Goal: Information Seeking & Learning: Learn about a topic

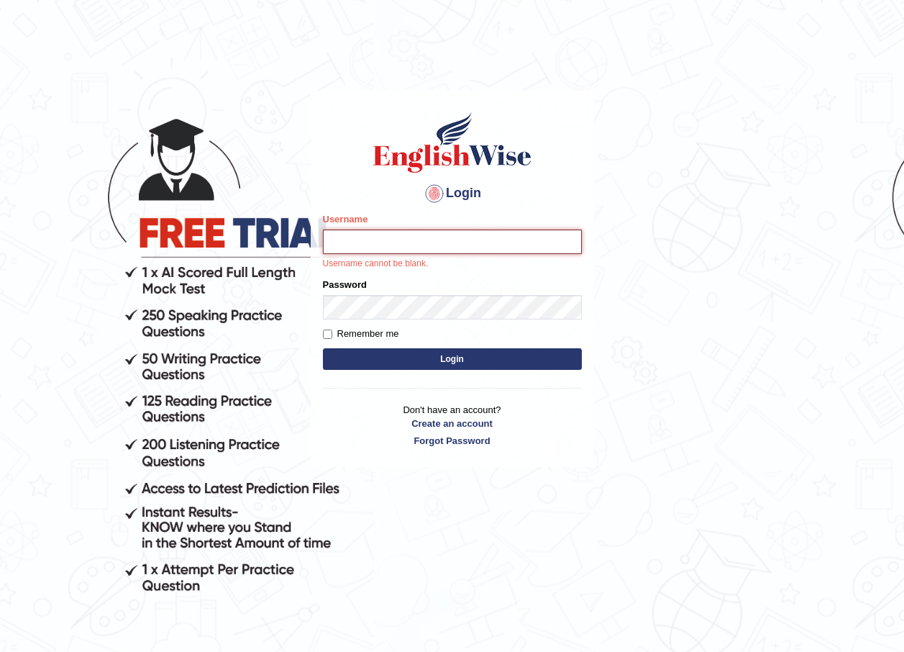
click at [443, 247] on input "Username" at bounding box center [452, 241] width 259 height 24
type input "bhuvaneswari_parramatta"
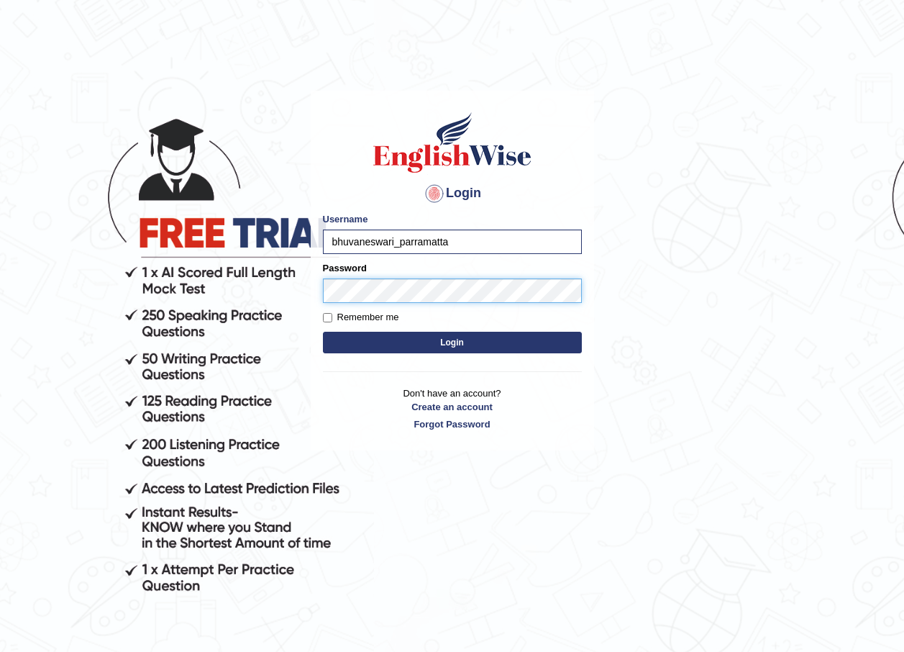
click at [323, 332] on button "Login" at bounding box center [452, 343] width 259 height 22
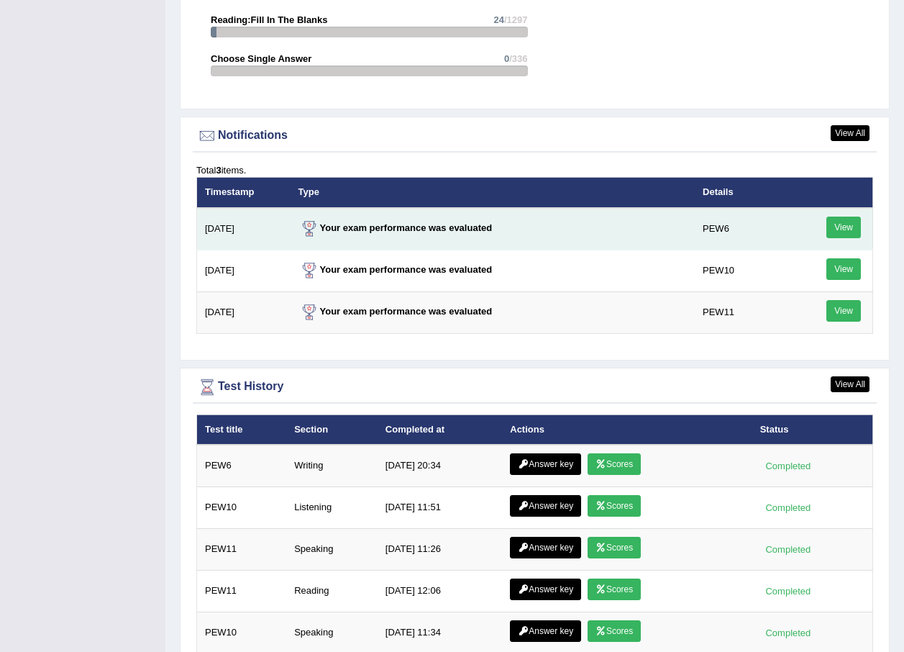
scroll to position [1798, 0]
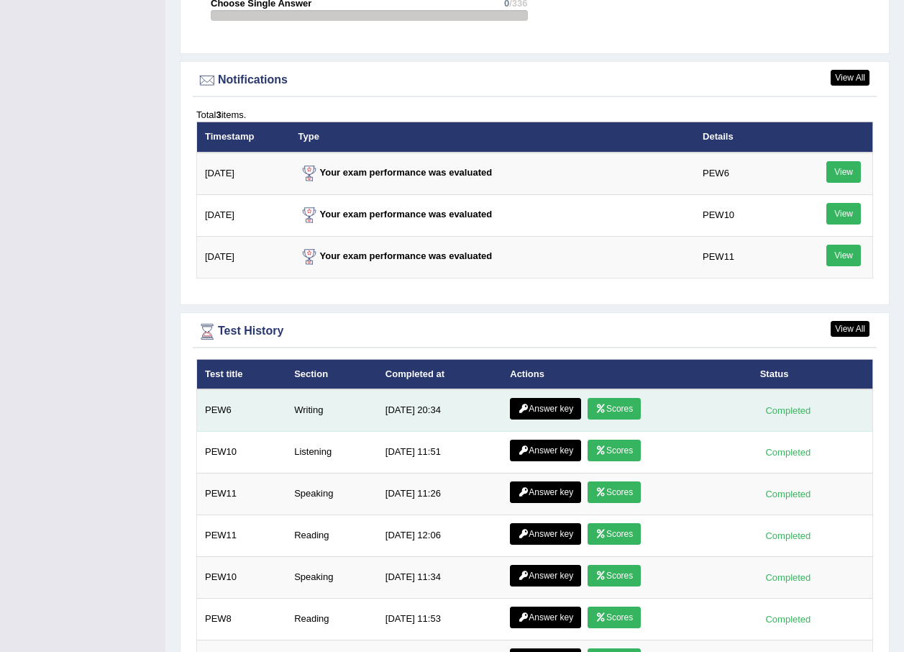
click at [614, 398] on link "Scores" at bounding box center [614, 409] width 53 height 22
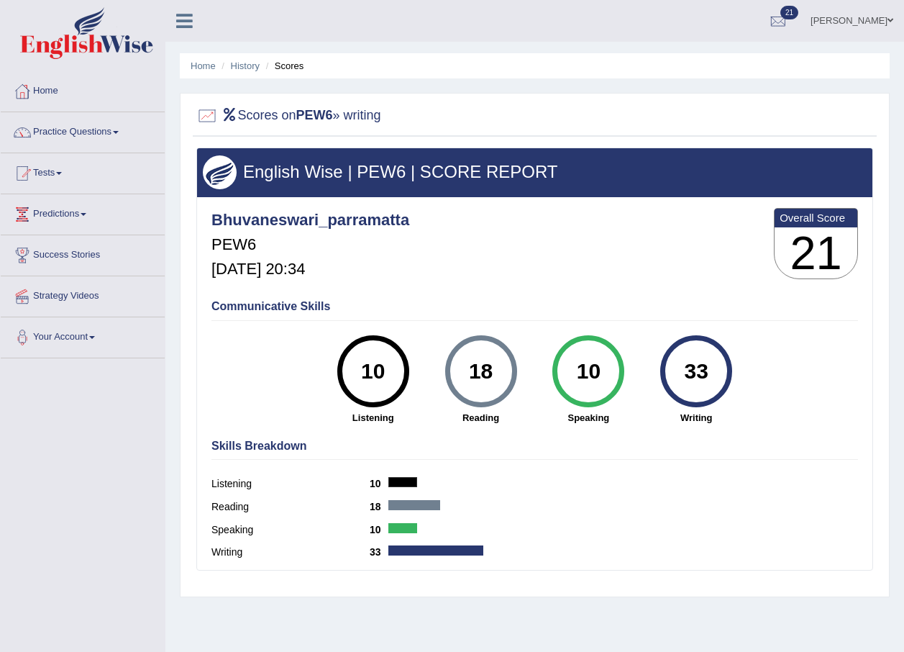
click at [707, 383] on div "33" at bounding box center [696, 371] width 53 height 60
click at [302, 73] on ul "Home History Scores" at bounding box center [535, 65] width 710 height 25
click at [289, 66] on li "Scores" at bounding box center [284, 66] width 42 height 14
click at [60, 92] on link "Home" at bounding box center [83, 89] width 164 height 36
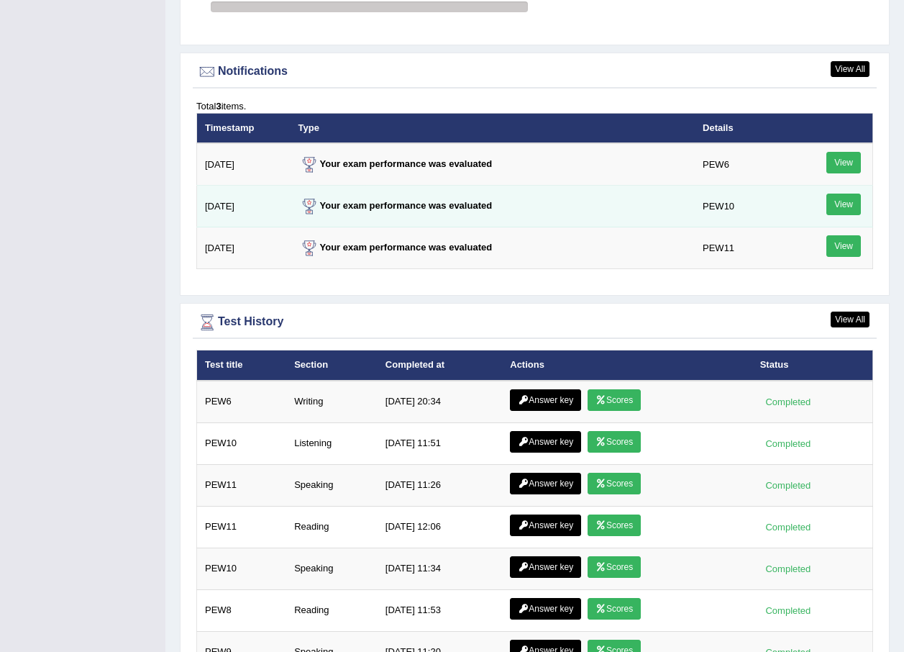
scroll to position [1726, 0]
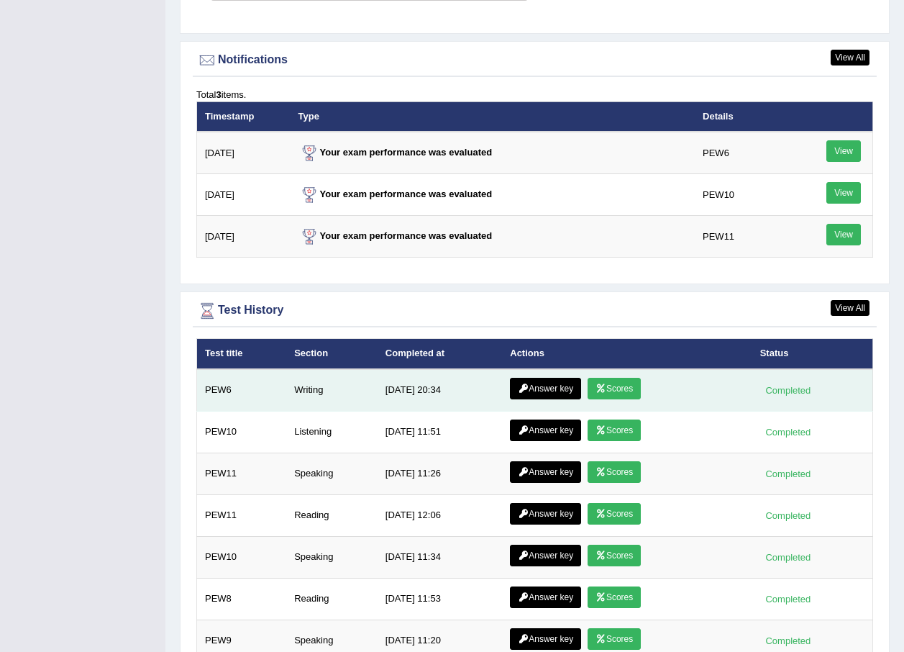
click at [544, 378] on link "Answer key" at bounding box center [545, 389] width 71 height 22
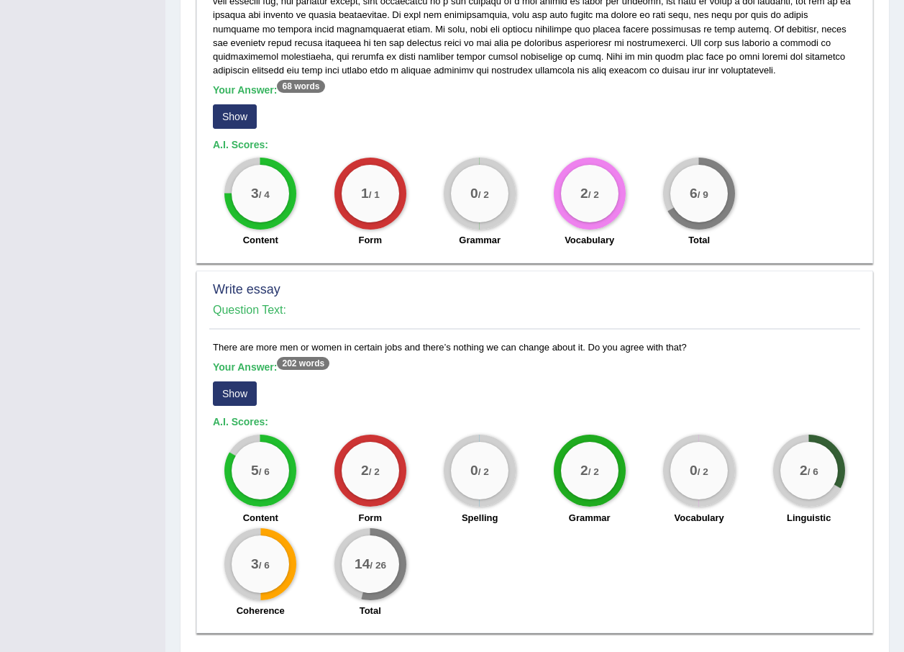
scroll to position [822, 0]
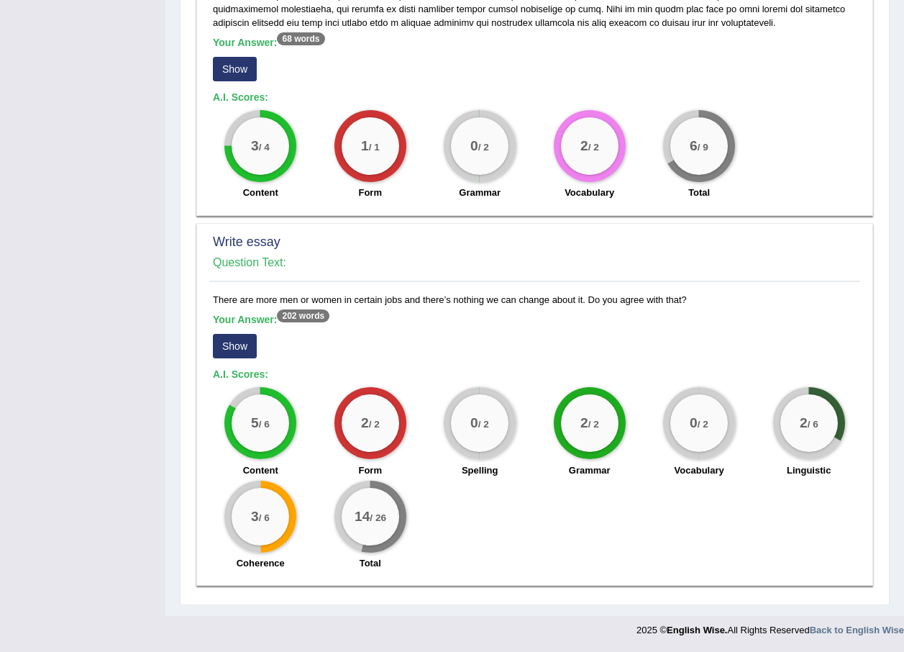
click at [244, 347] on button "Show" at bounding box center [235, 346] width 44 height 24
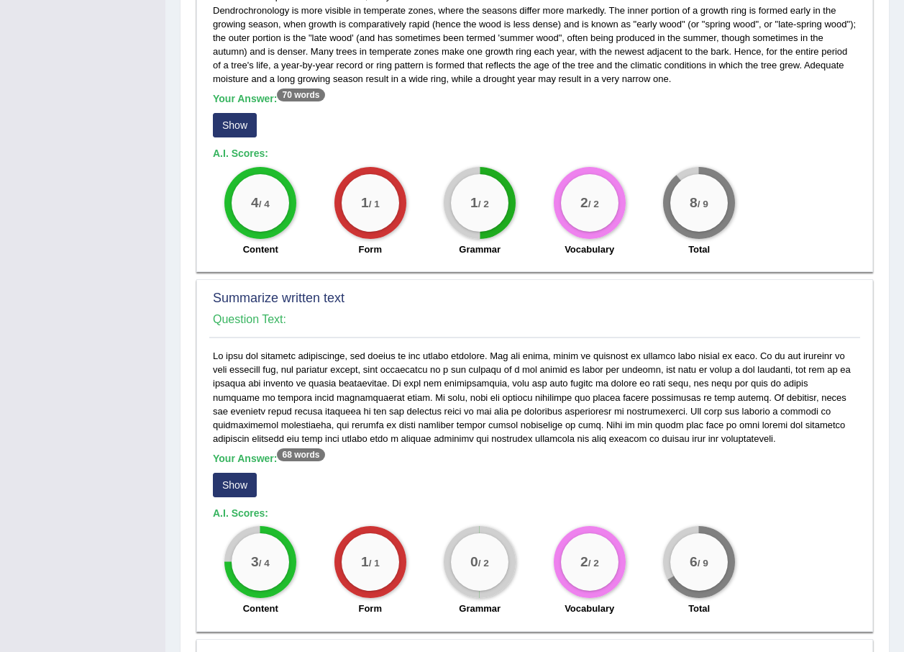
scroll to position [442, 0]
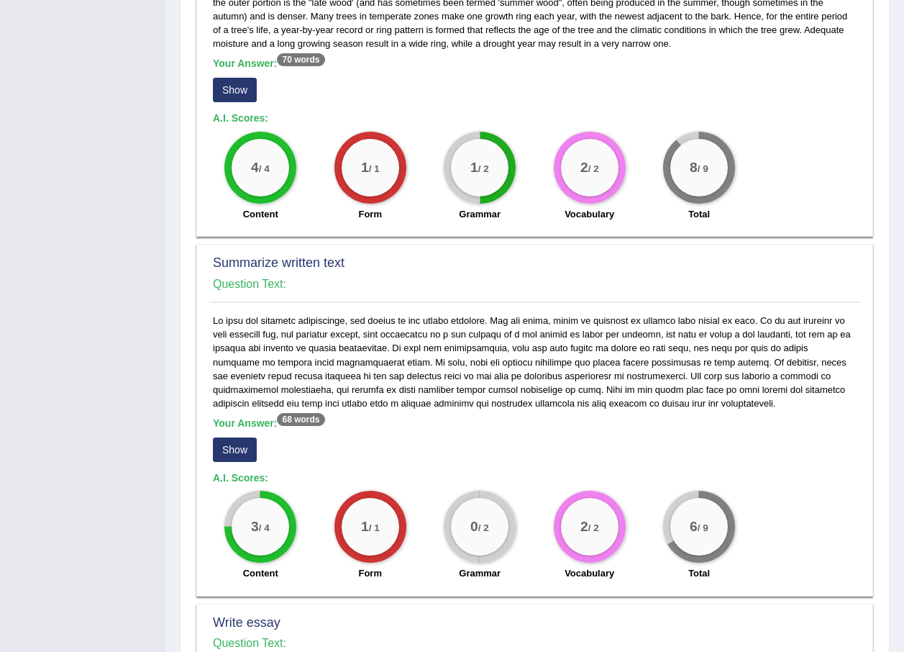
click at [302, 413] on sup "68 words" at bounding box center [300, 419] width 47 height 13
click at [246, 446] on button "Show" at bounding box center [235, 449] width 44 height 24
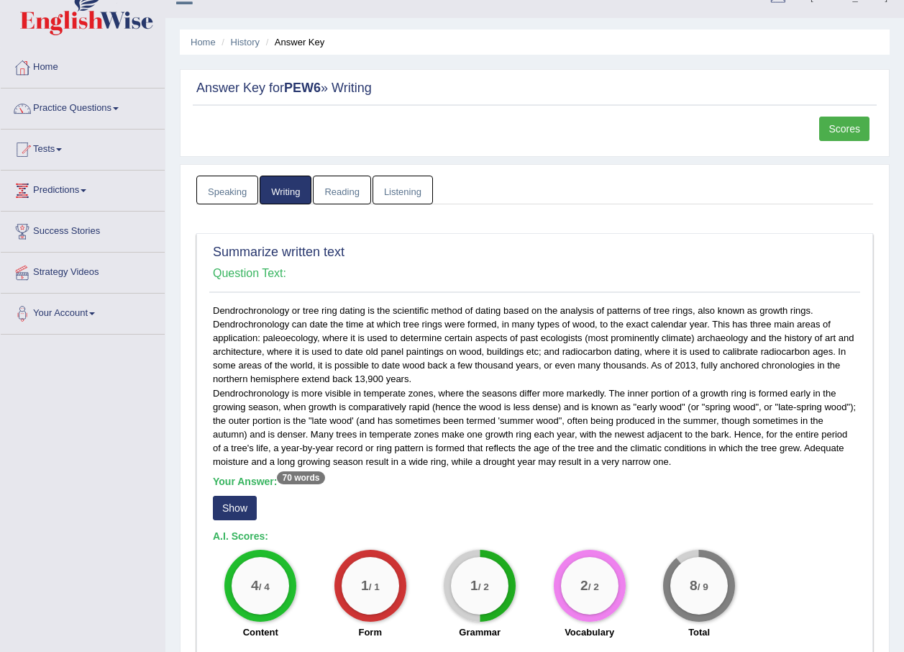
scroll to position [0, 0]
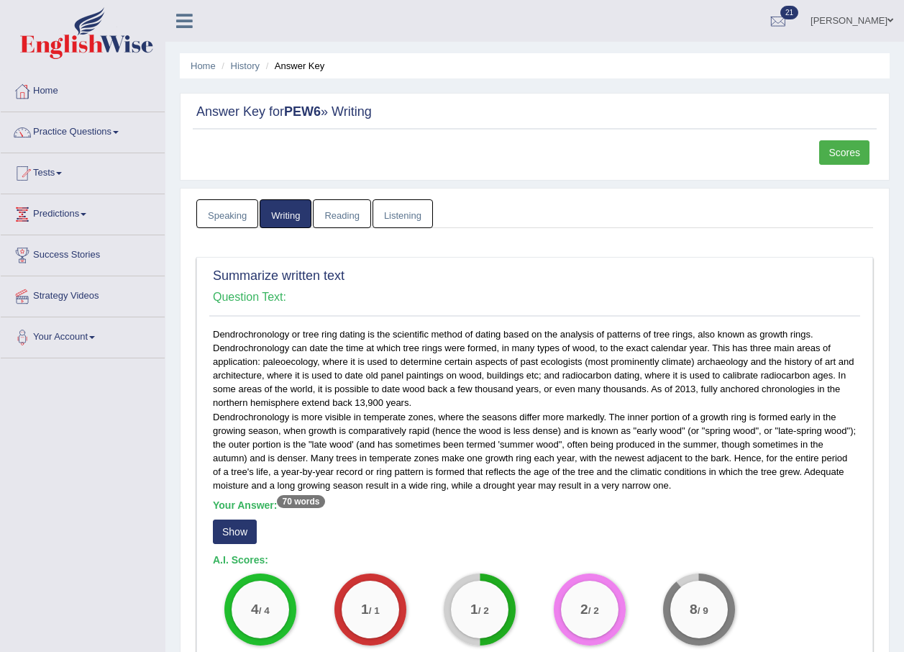
click at [119, 133] on span at bounding box center [116, 132] width 6 height 3
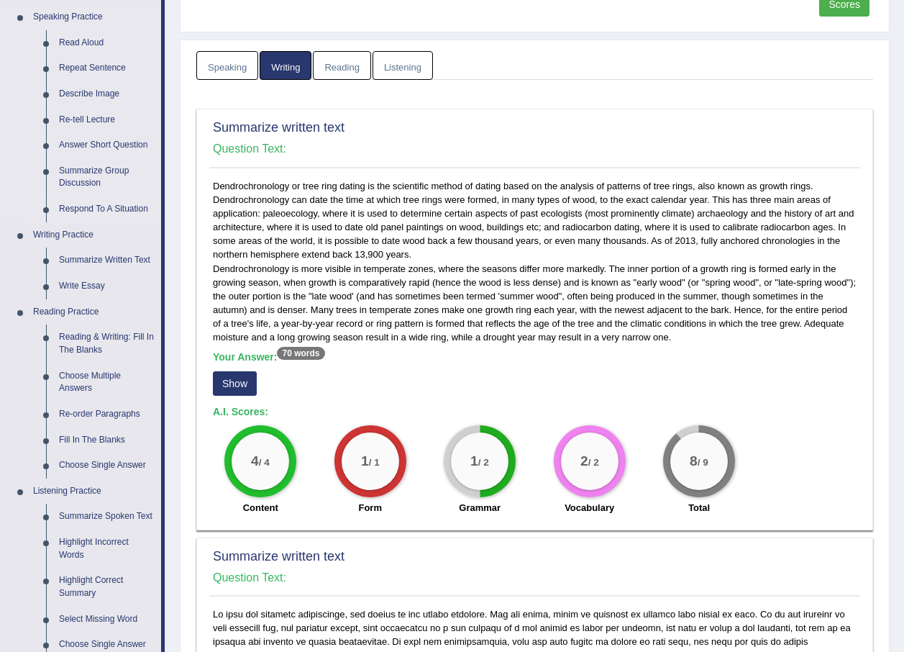
scroll to position [144, 0]
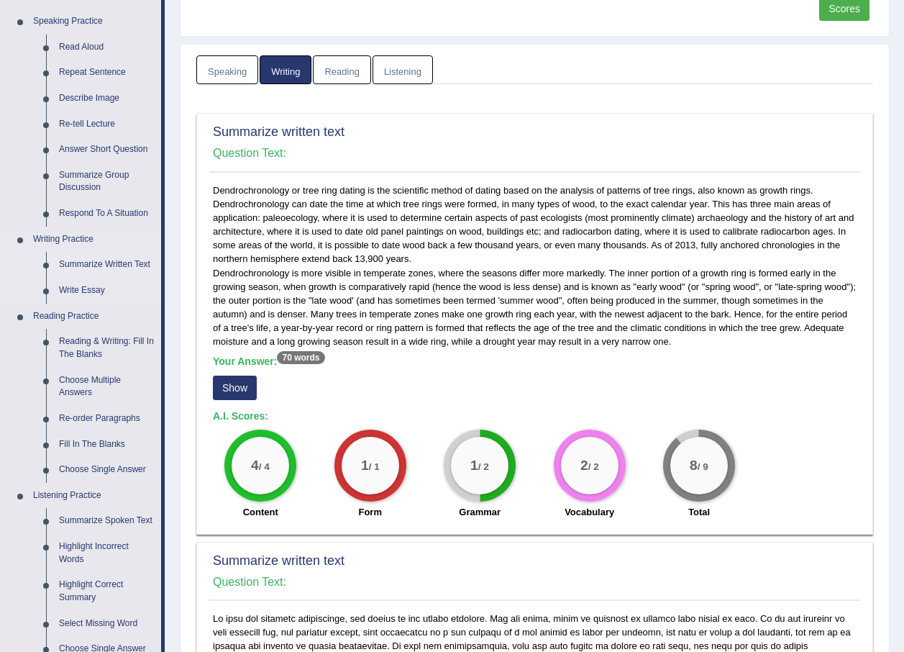
click at [137, 259] on link "Summarize Written Text" at bounding box center [107, 265] width 109 height 26
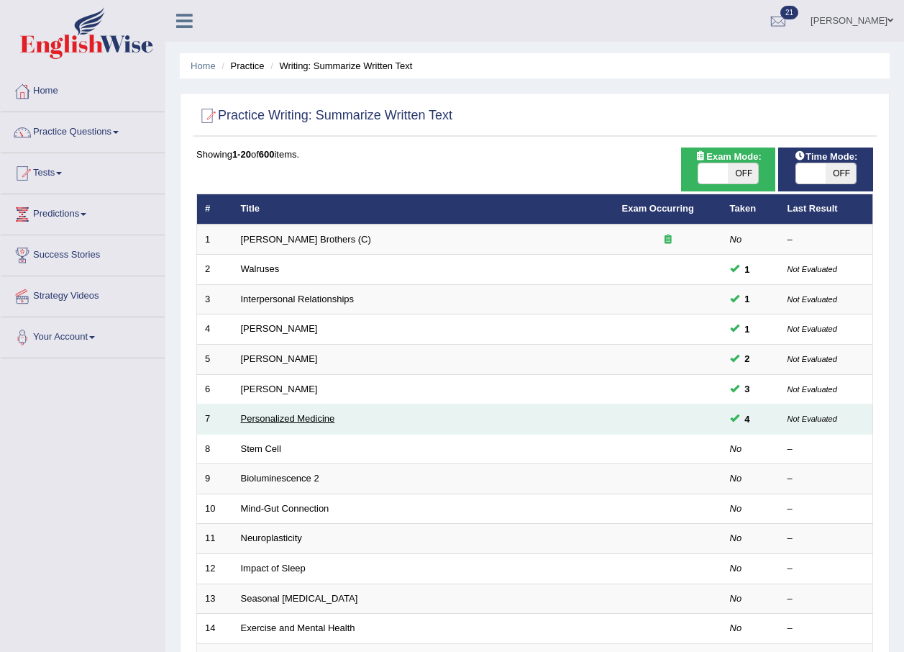
click at [315, 414] on link "Personalized Medicine" at bounding box center [288, 418] width 94 height 11
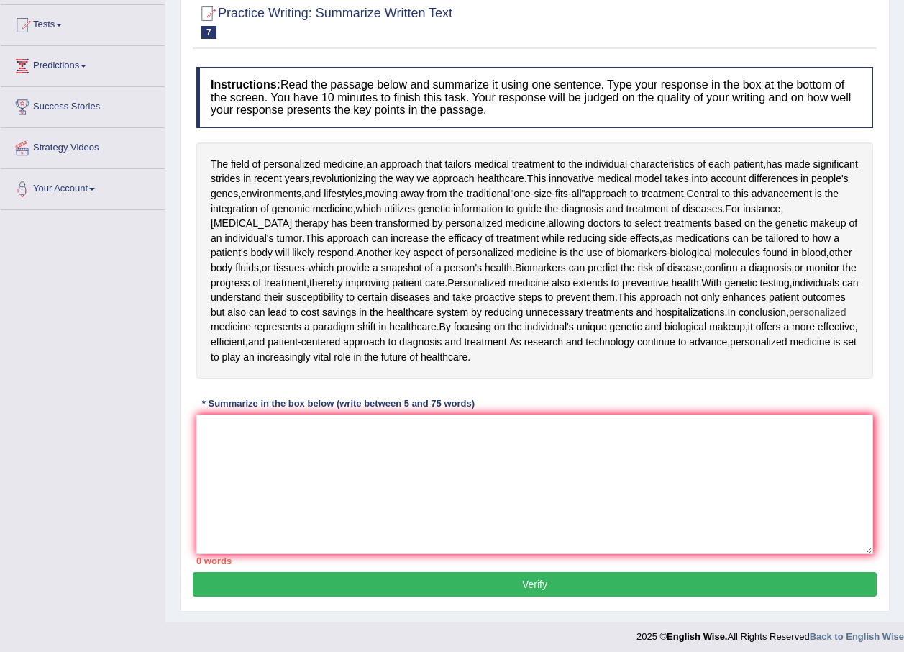
scroll to position [155, 0]
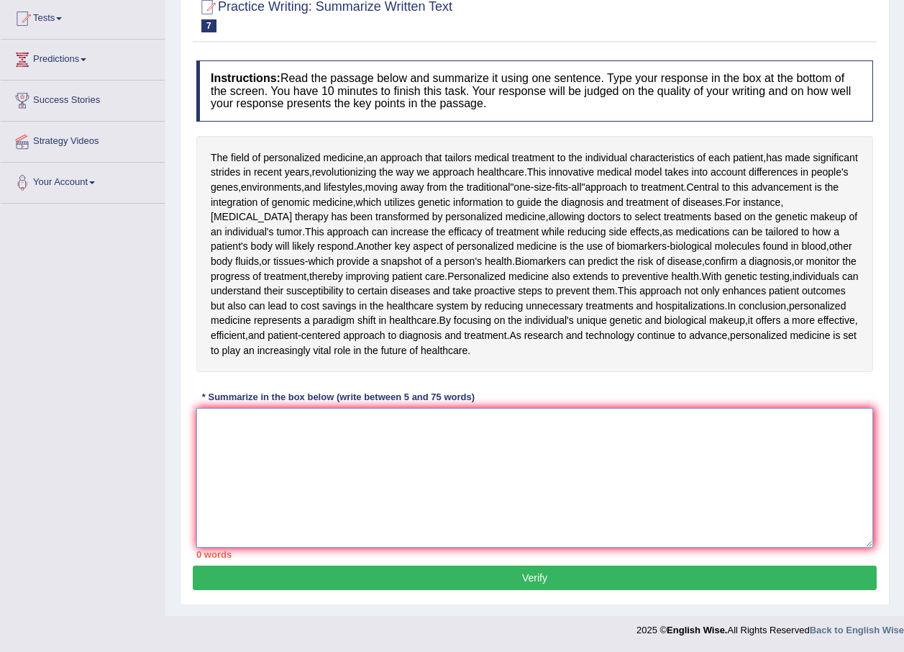
click at [246, 431] on textarea at bounding box center [534, 478] width 677 height 140
drag, startPoint x: 211, startPoint y: 152, endPoint x: 302, endPoint y: 191, distance: 98.3
click at [302, 191] on div "The field of personalized medicine , an approach that tailors medical treatment…" at bounding box center [534, 254] width 677 height 236
click at [232, 435] on textarea at bounding box center [534, 478] width 677 height 140
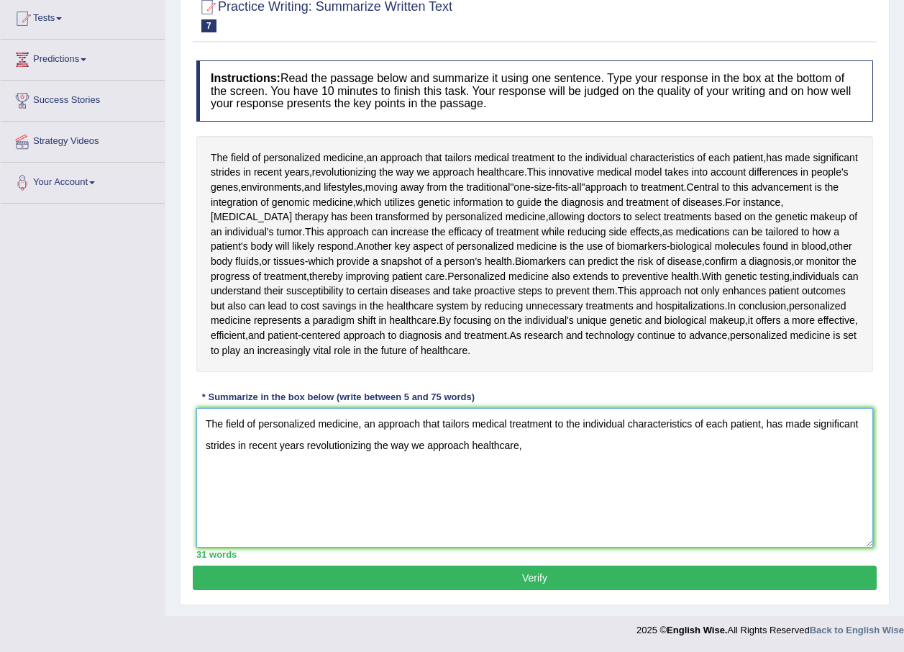
click at [769, 429] on textarea "The field of personalized medicine, an approach that tailors medical treatment …" at bounding box center [534, 478] width 677 height 140
click at [528, 446] on textarea "The field of personalized medicine, an approach that tailors medical treatment …" at bounding box center [534, 478] width 677 height 140
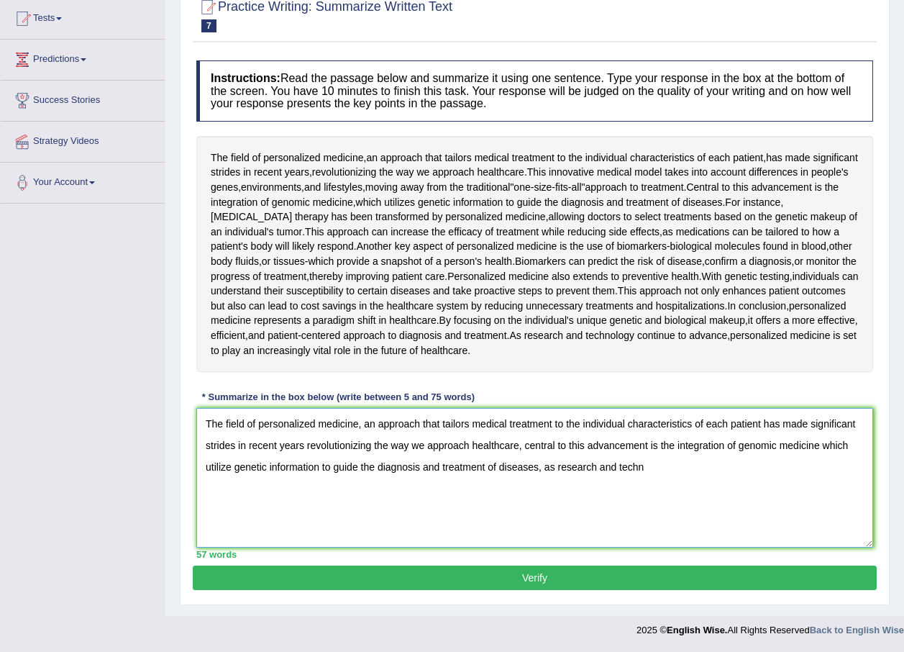
click at [523, 447] on textarea "The field of personalized medicine, an approach that tailors medical treatment …" at bounding box center [534, 478] width 677 height 140
click at [678, 466] on textarea "The field of personalized medicine, an approach that tailors medical treatment …" at bounding box center [534, 478] width 677 height 140
type textarea "The field of personalized medicine, an approach that tailors medical treatment …"
click at [530, 581] on button "Verify" at bounding box center [535, 577] width 684 height 24
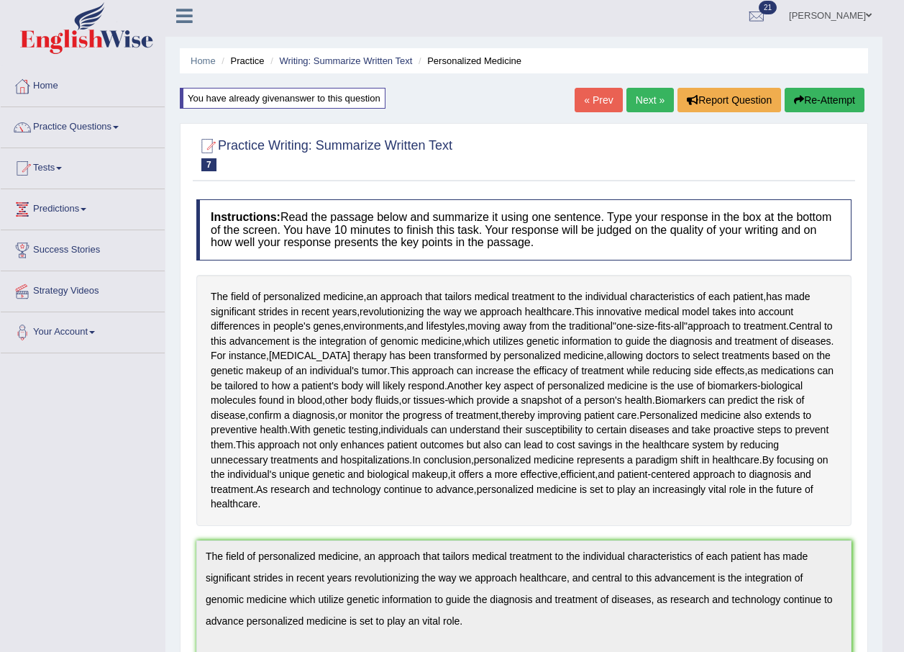
scroll to position [0, 0]
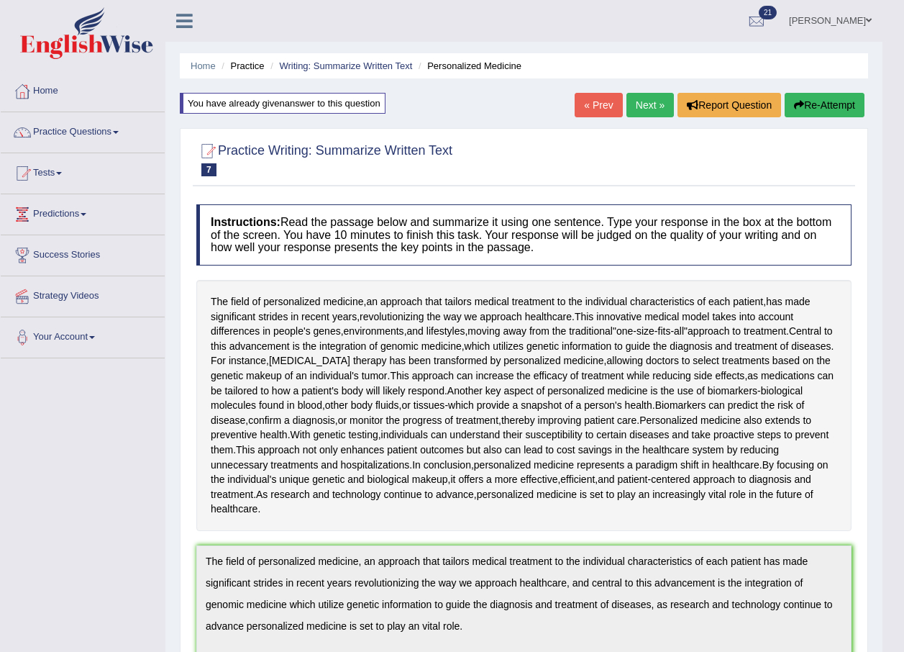
click at [815, 107] on button "Re-Attempt" at bounding box center [825, 105] width 80 height 24
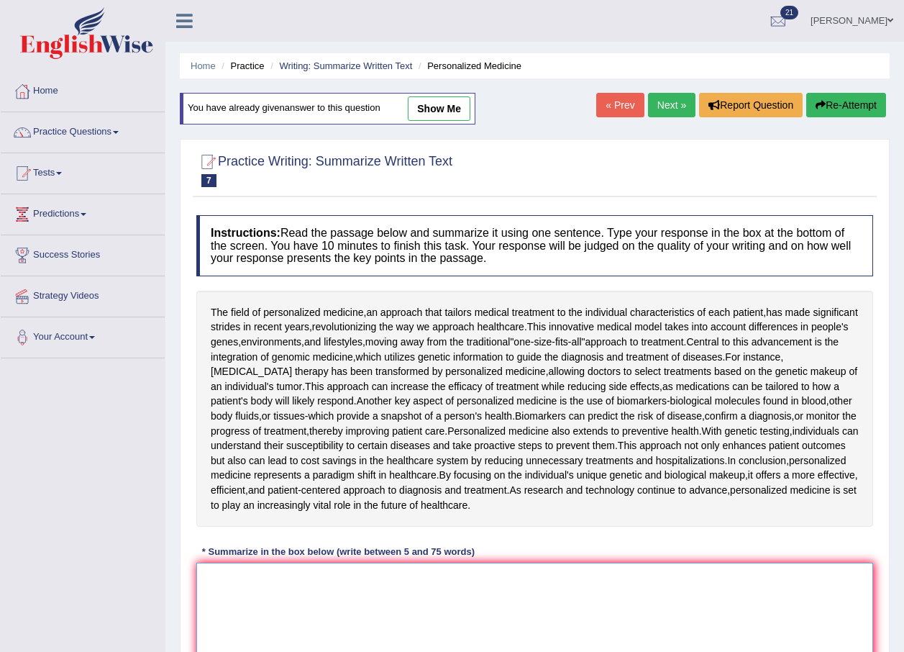
click at [392, 584] on textarea at bounding box center [534, 632] width 677 height 140
paste textarea "The field of personalized medicine, an approach that tailors medical treatment …"
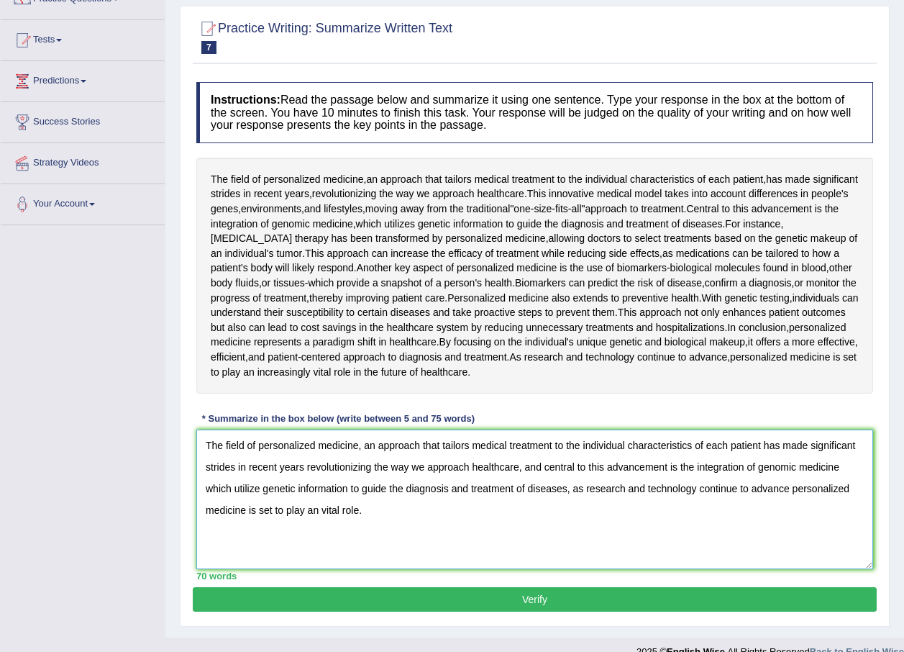
scroll to position [155, 0]
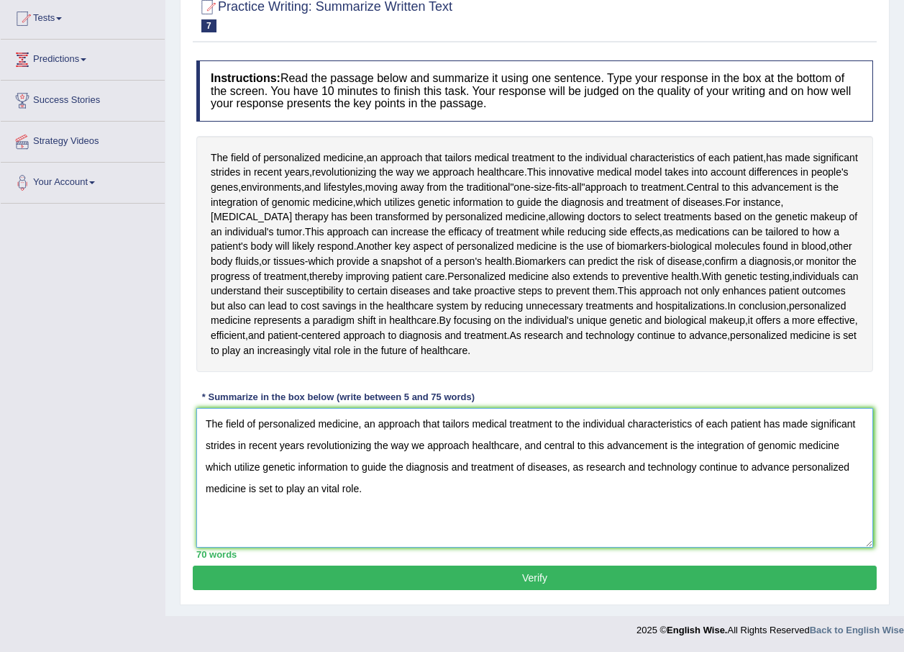
click at [324, 489] on textarea "The field of personalized medicine, an approach that tailors medical treatment …" at bounding box center [534, 478] width 677 height 140
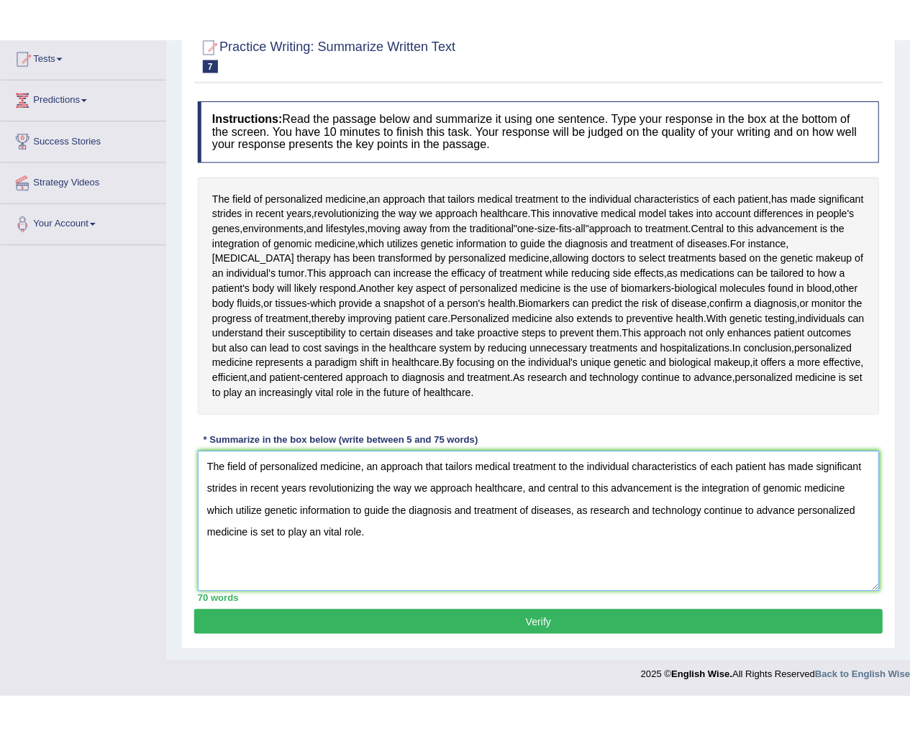
scroll to position [70, 0]
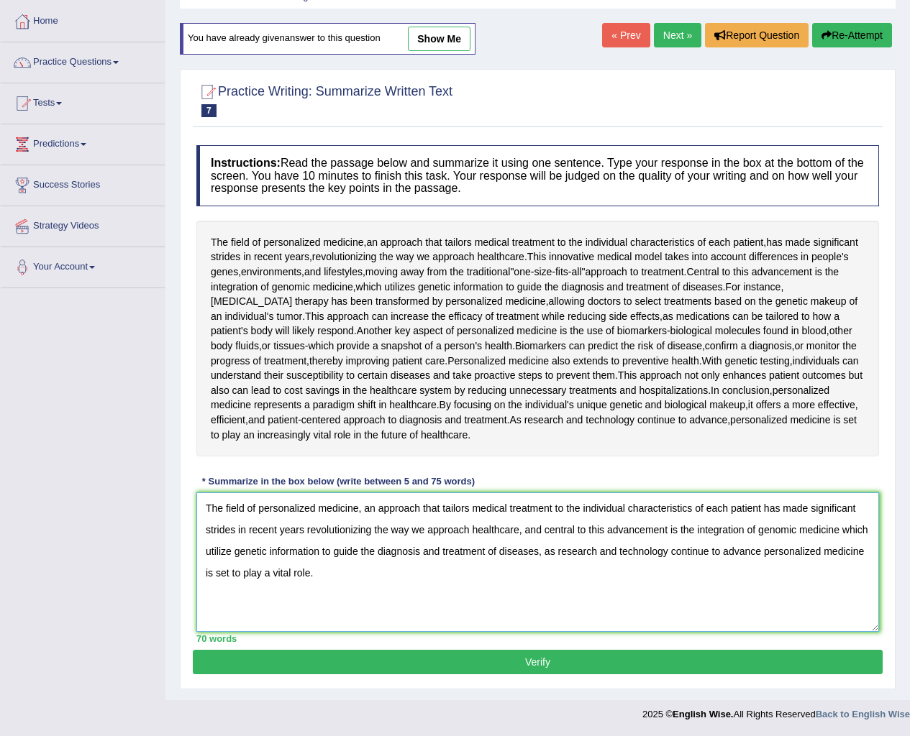
type textarea "The field of personalized medicine, an approach that tailors medical treatment …"
click at [485, 651] on button "Verify" at bounding box center [538, 662] width 690 height 24
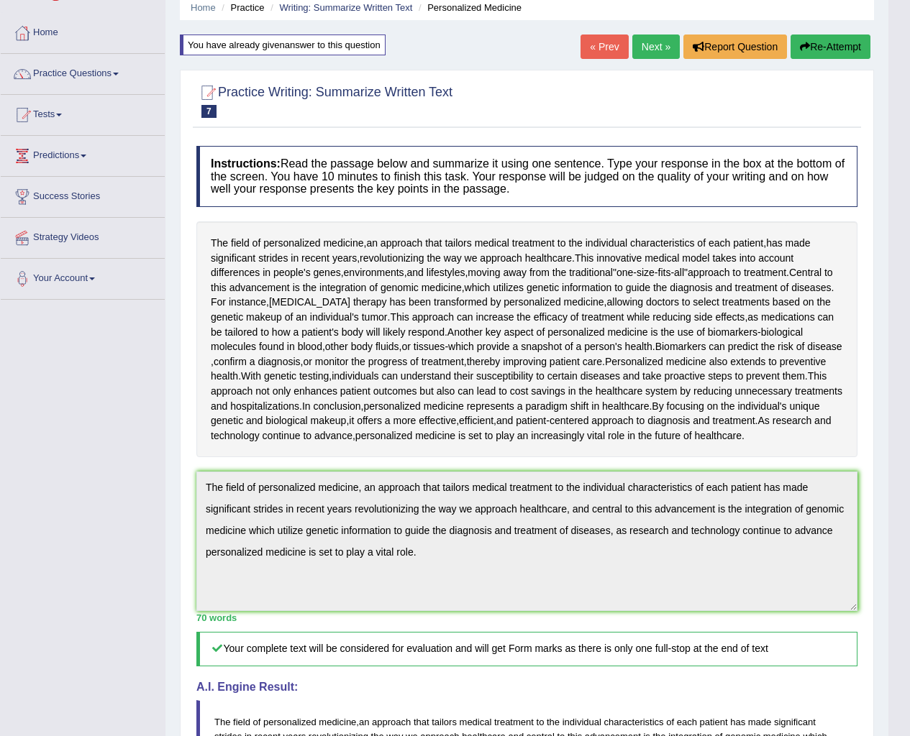
scroll to position [0, 0]
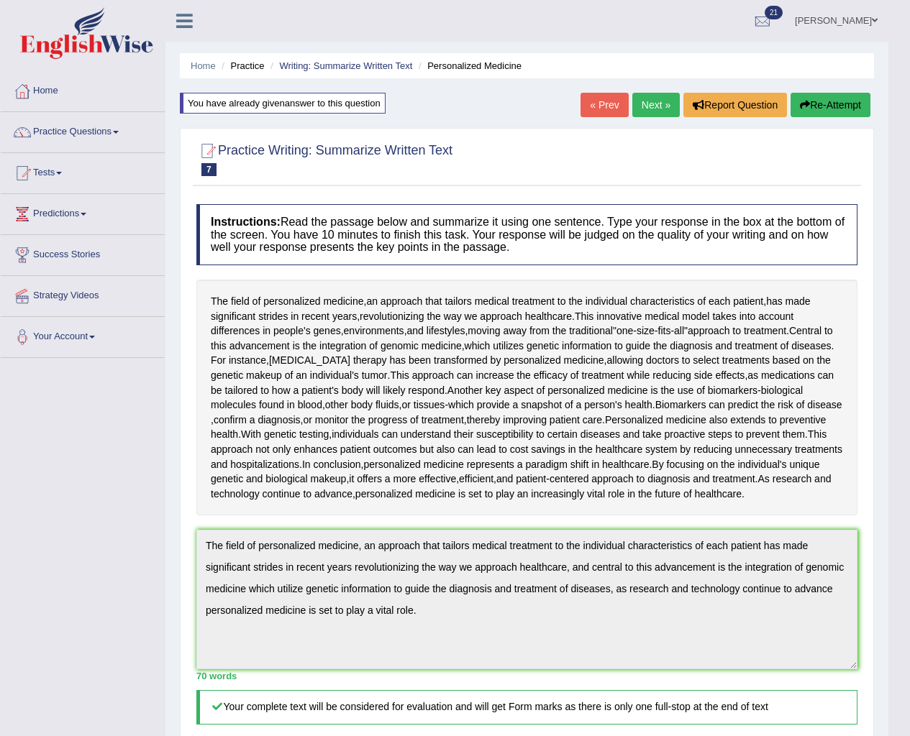
click at [824, 102] on button "Re-Attempt" at bounding box center [830, 105] width 80 height 24
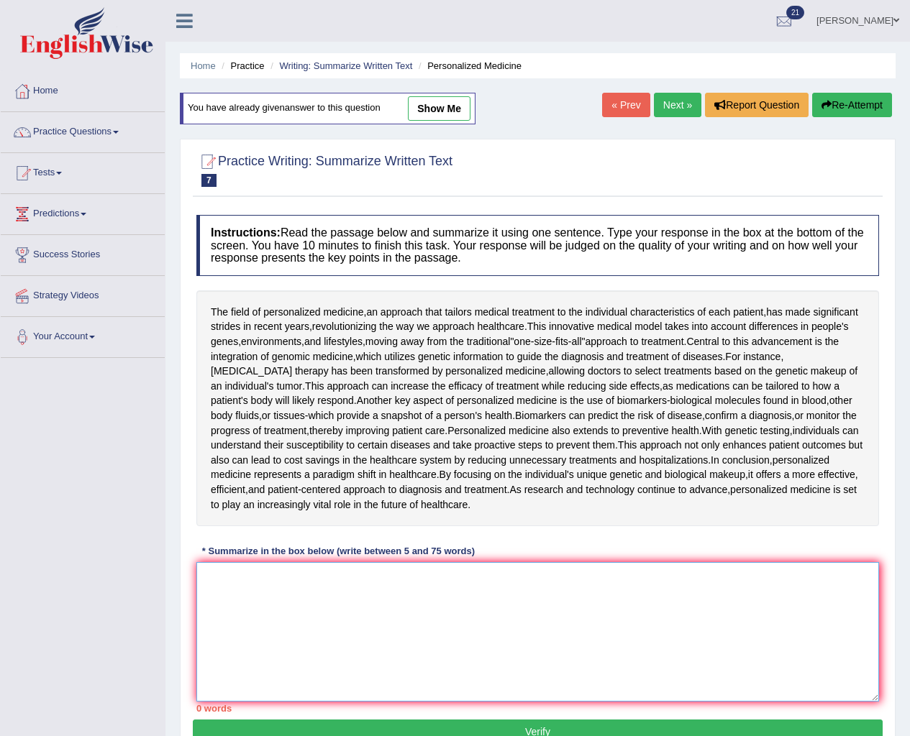
click at [455, 590] on textarea at bounding box center [537, 632] width 683 height 140
paste textarea "The field of personalized medicine, an approach that tailors medical treatment …"
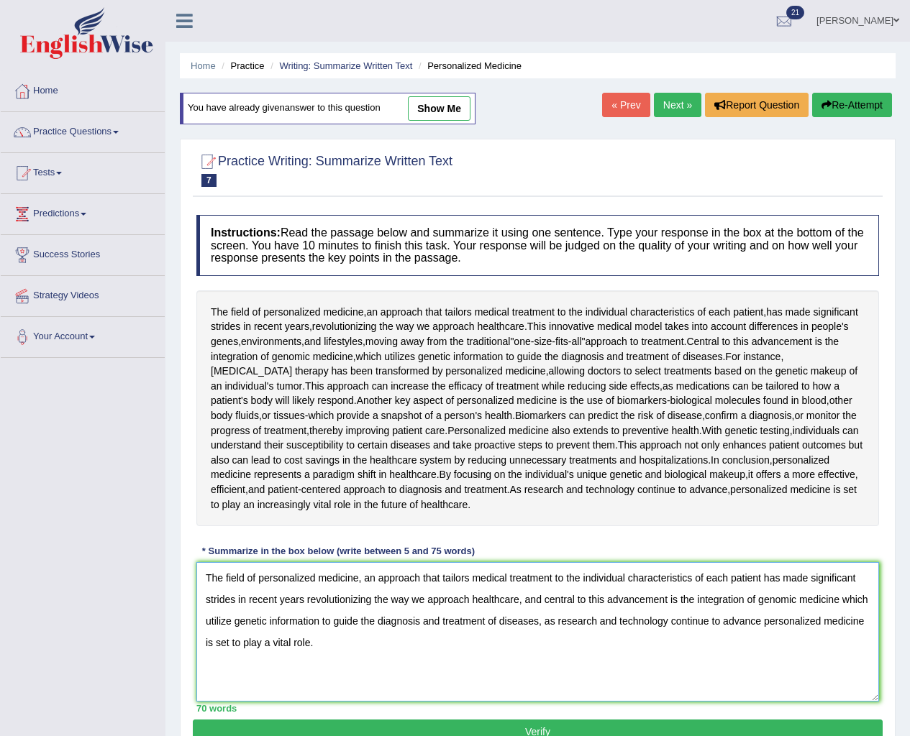
click at [362, 582] on textarea "The field of personalized medicine, an approach that tailors medical treatment …" at bounding box center [537, 632] width 683 height 140
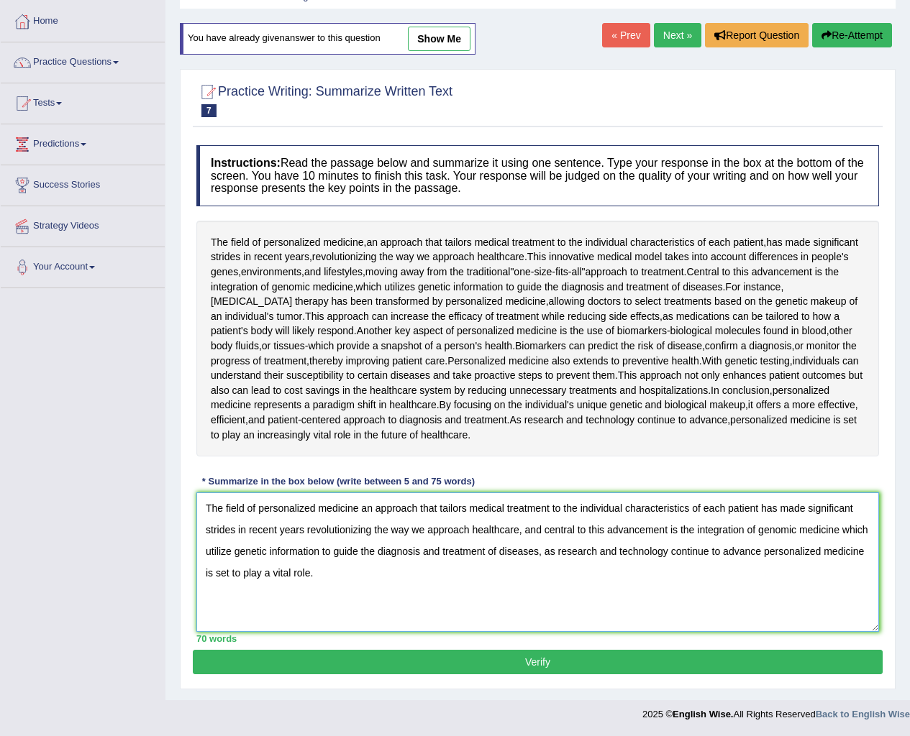
type textarea "The field of personalized medicine an approach that tailors medical treatment t…"
click at [514, 656] on button "Verify" at bounding box center [538, 662] width 690 height 24
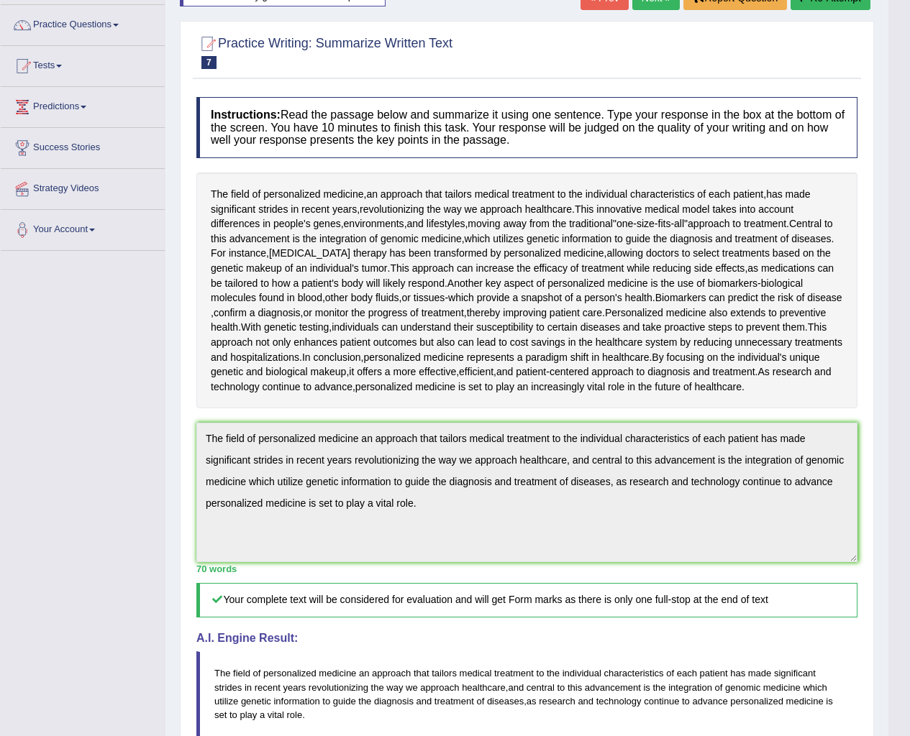
scroll to position [0, 0]
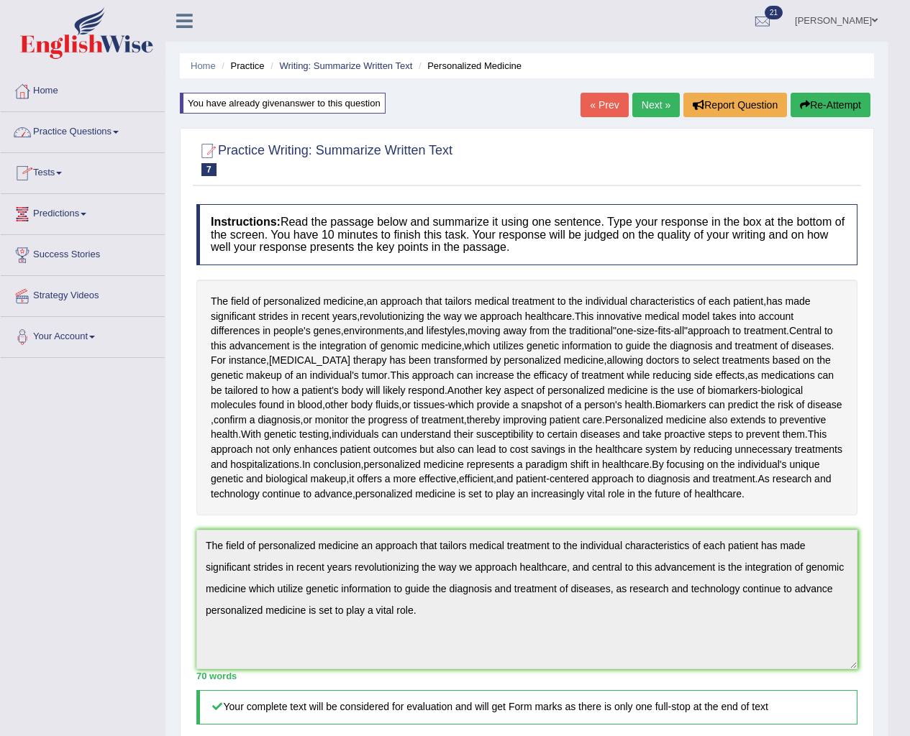
click at [119, 132] on span at bounding box center [116, 132] width 6 height 3
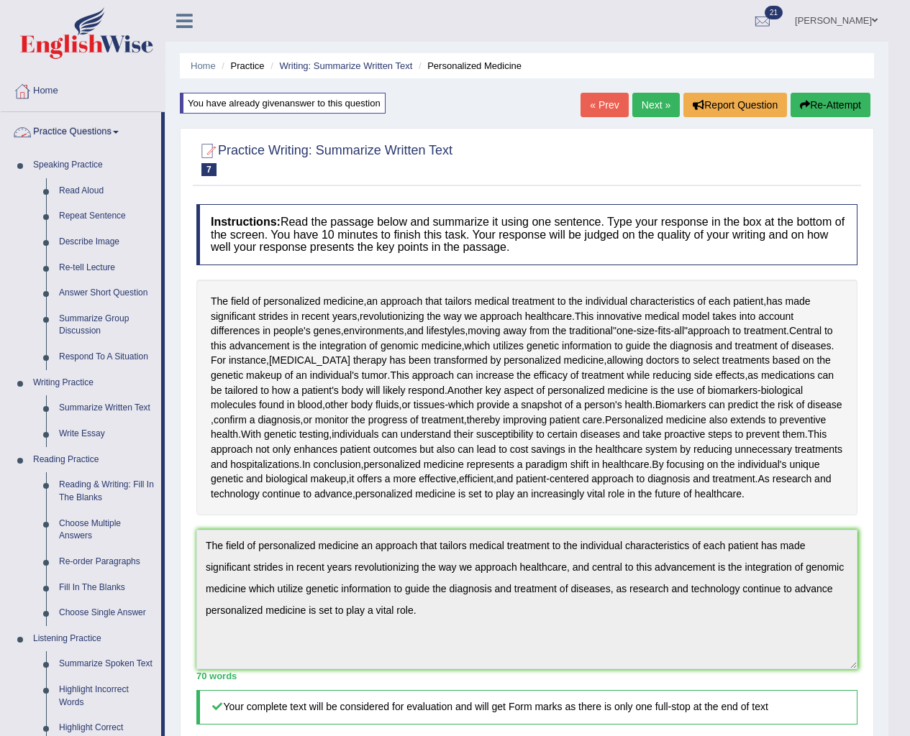
click at [119, 134] on link "Practice Questions" at bounding box center [81, 130] width 160 height 36
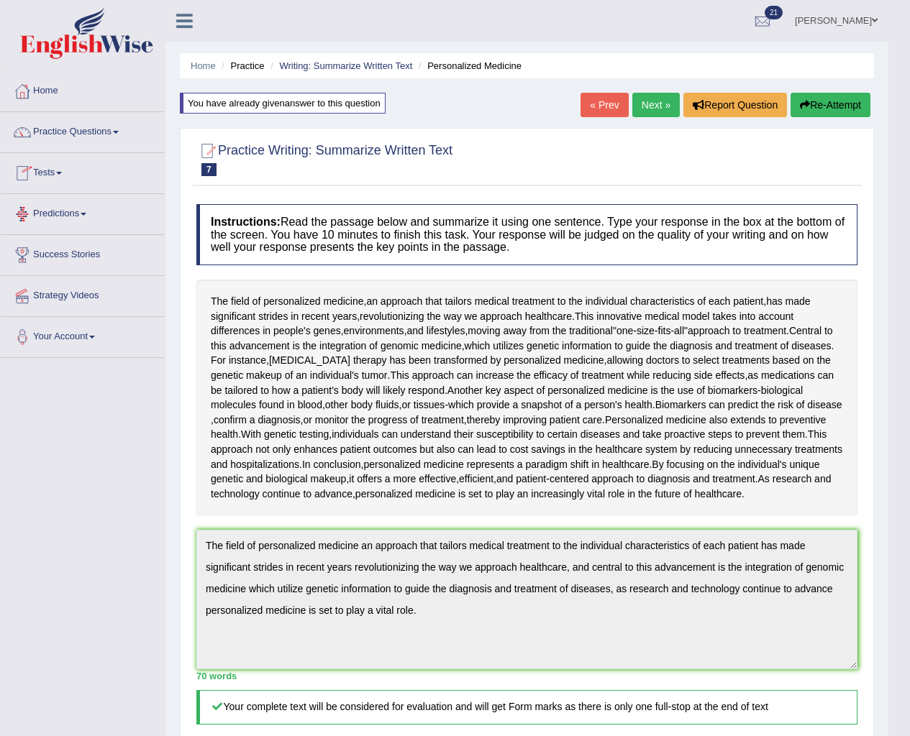
click at [64, 175] on link "Tests" at bounding box center [83, 171] width 164 height 36
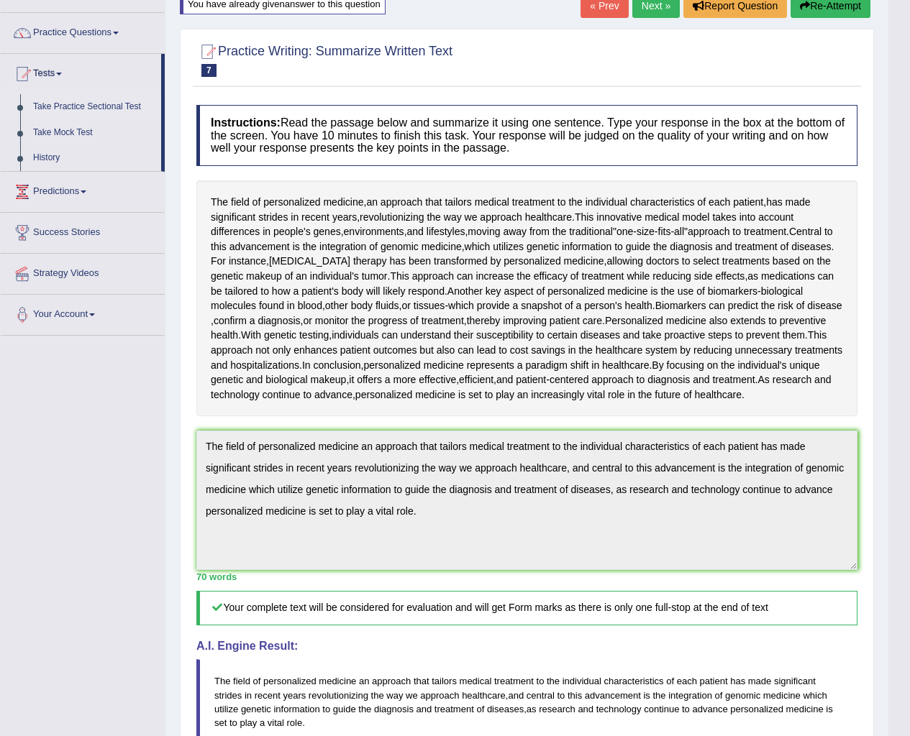
scroll to position [144, 0]
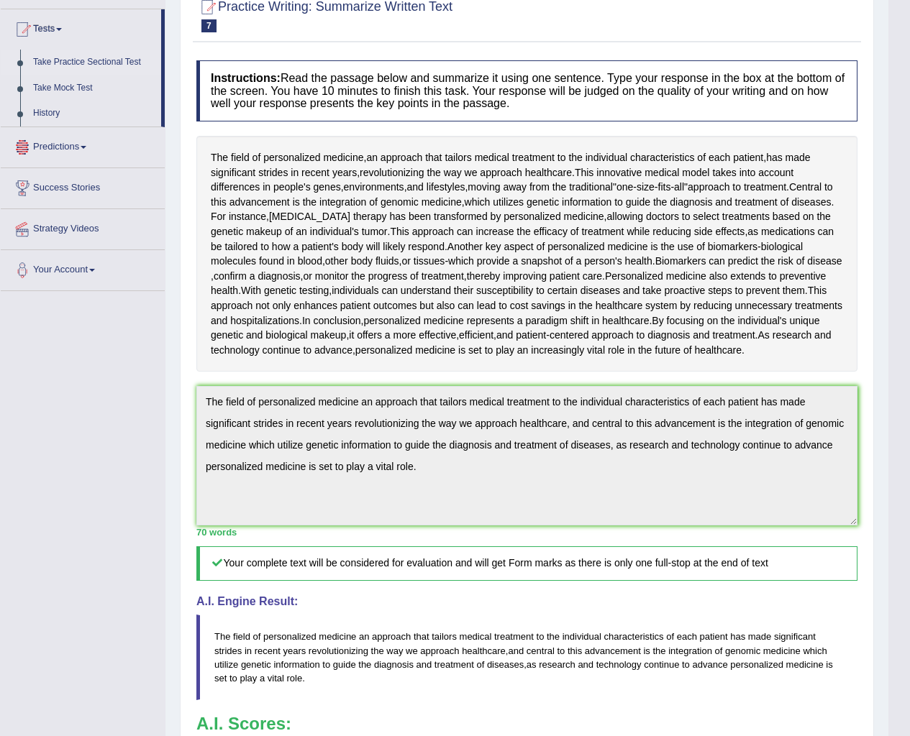
click at [101, 65] on link "Take Practice Sectional Test" at bounding box center [94, 63] width 134 height 26
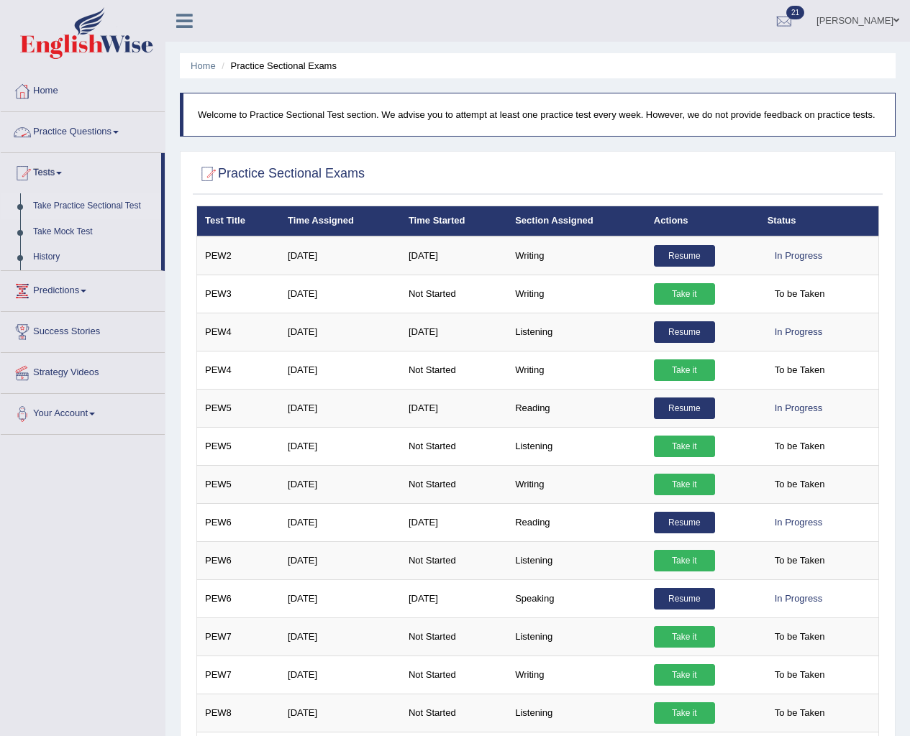
click at [58, 91] on link "Home" at bounding box center [83, 89] width 164 height 36
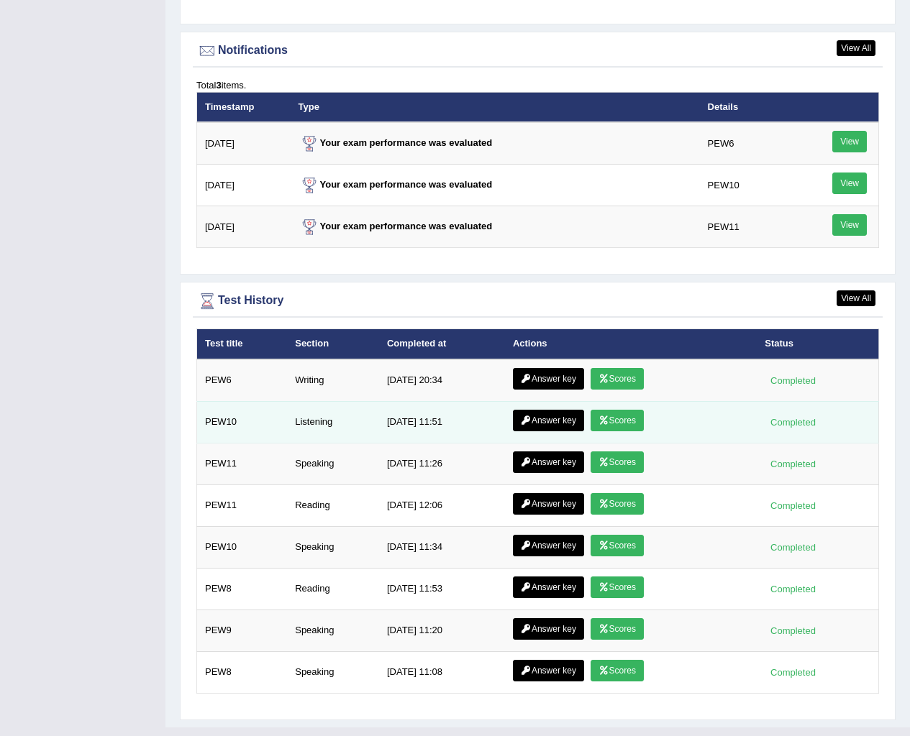
scroll to position [1748, 0]
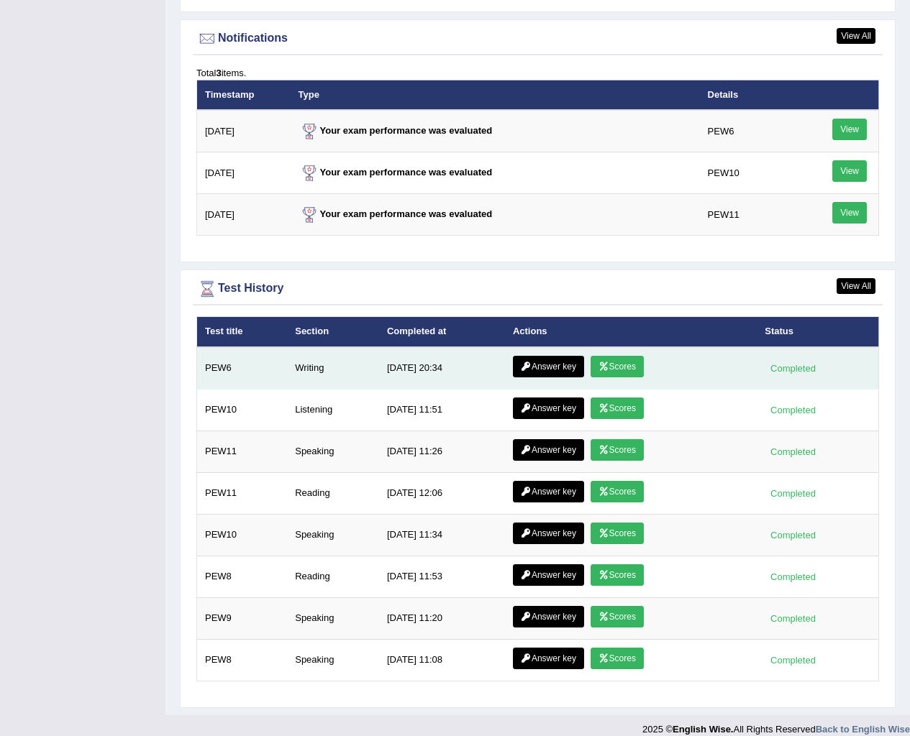
click at [542, 356] on link "Answer key" at bounding box center [548, 367] width 71 height 22
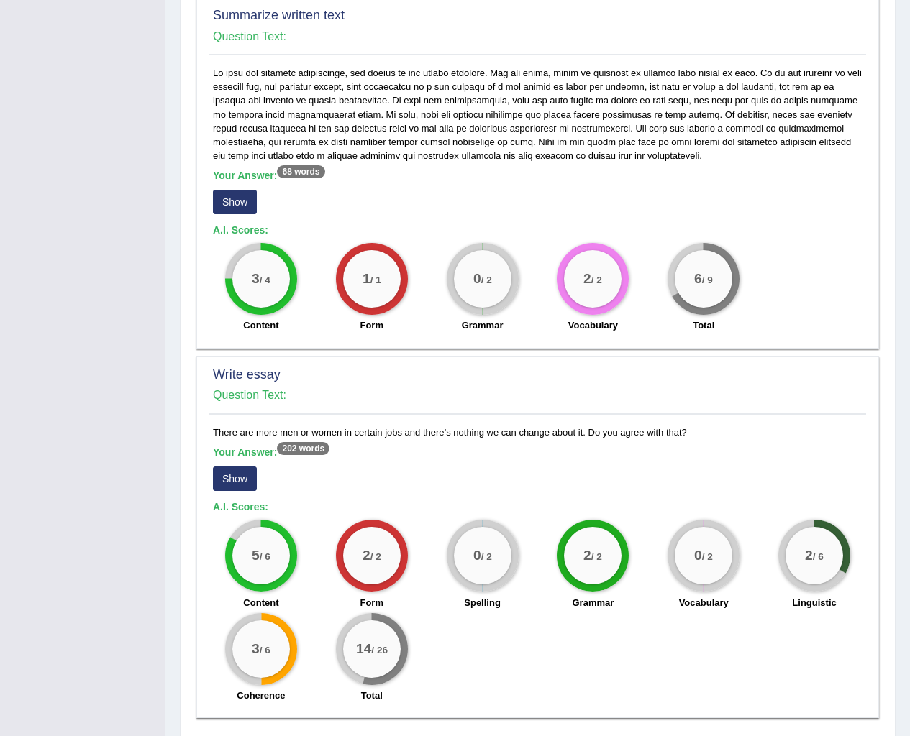
scroll to position [665, 0]
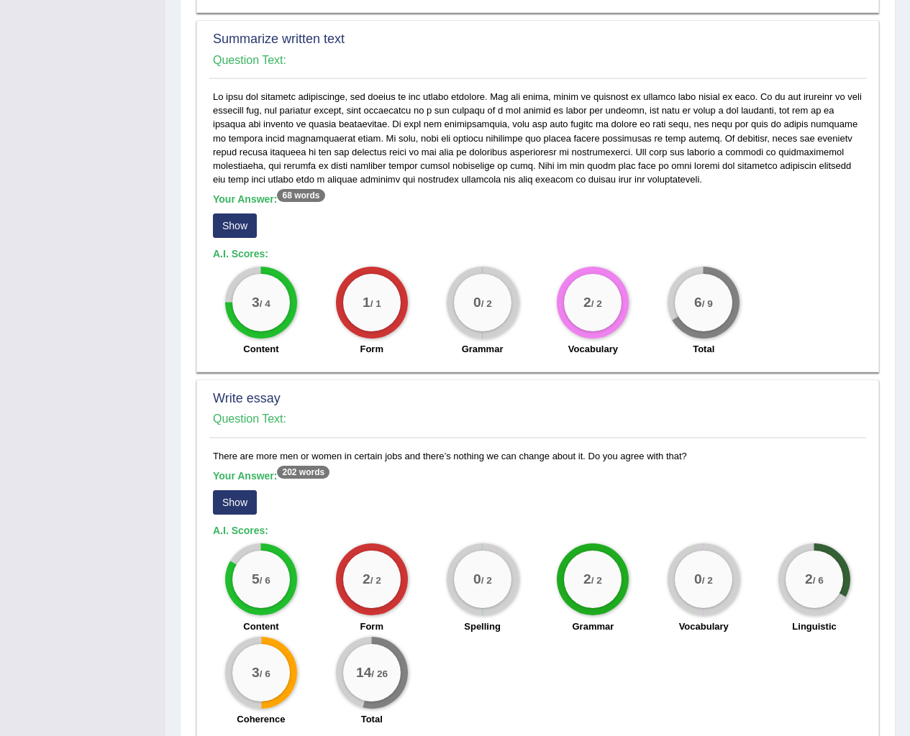
click at [247, 499] on button "Show" at bounding box center [235, 502] width 44 height 24
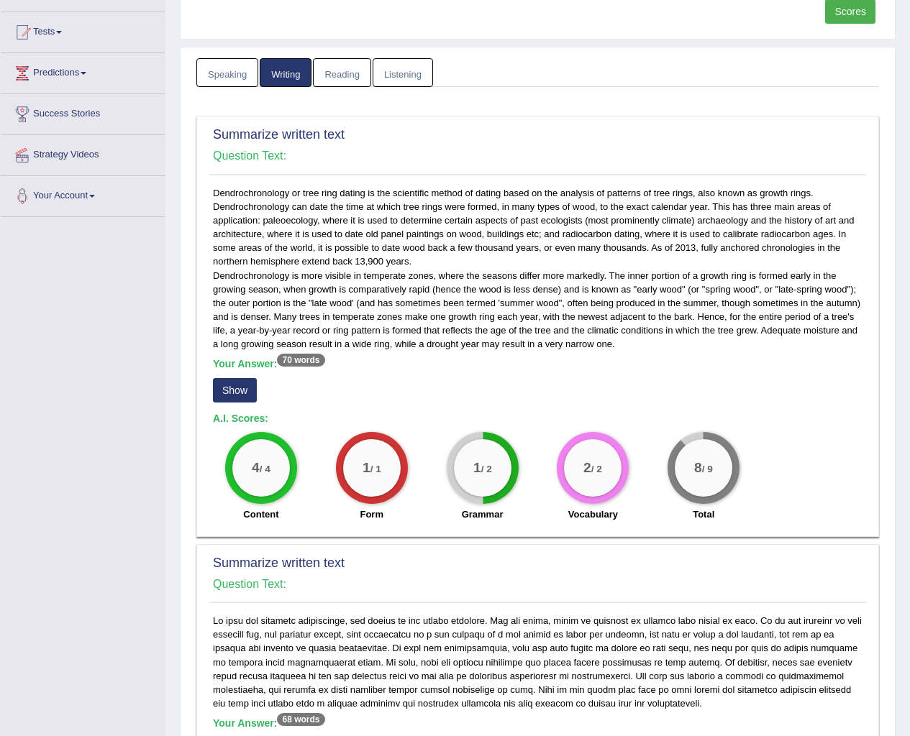
scroll to position [0, 0]
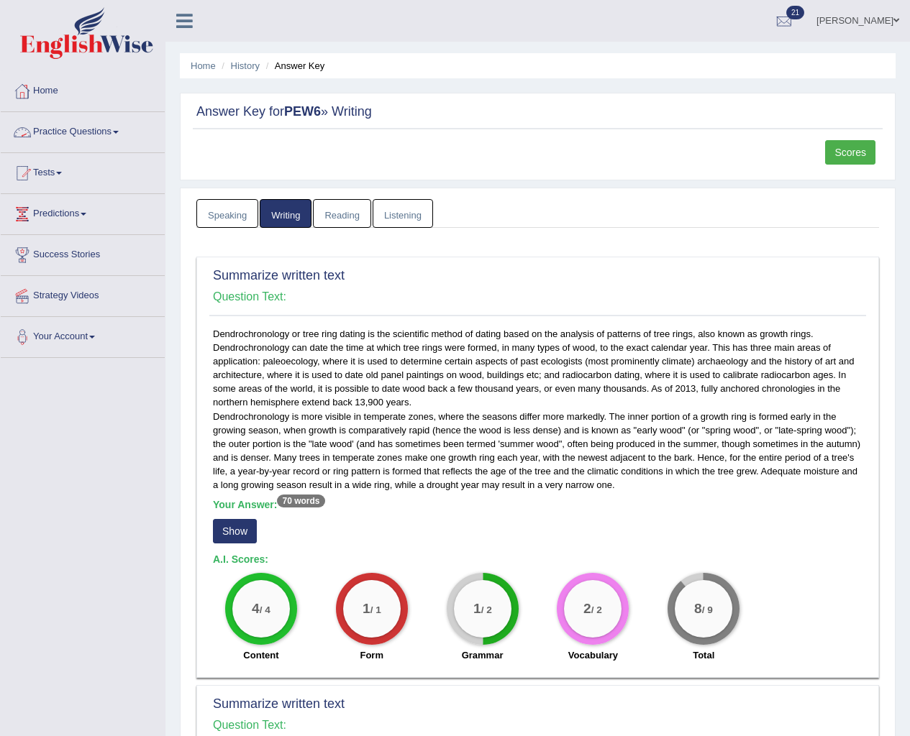
click at [48, 93] on link "Home" at bounding box center [83, 89] width 164 height 36
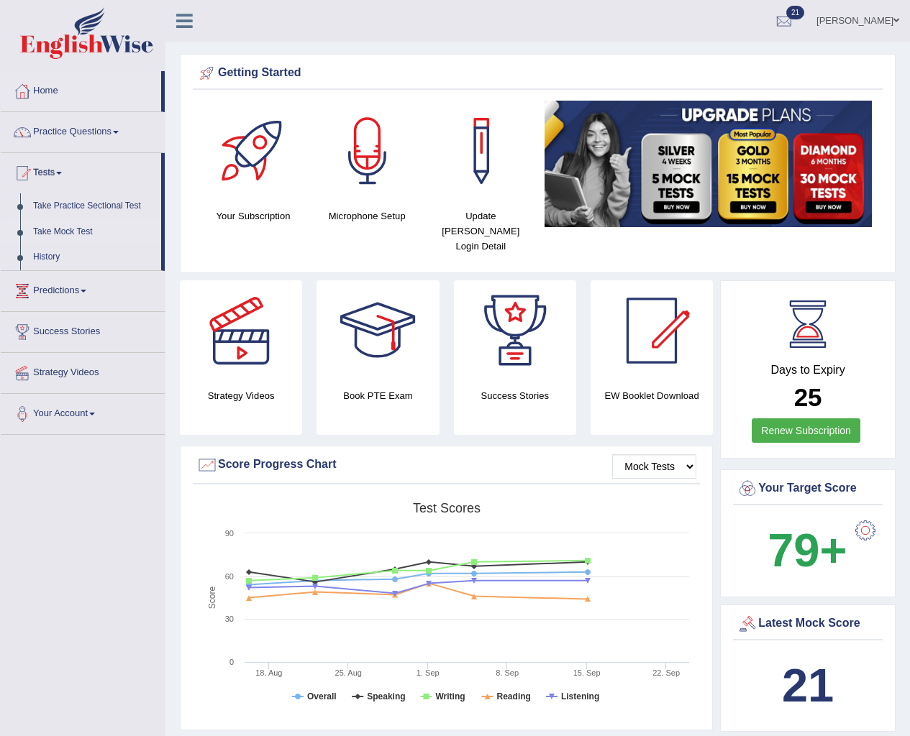
click at [76, 229] on link "Take Mock Test" at bounding box center [94, 232] width 134 height 26
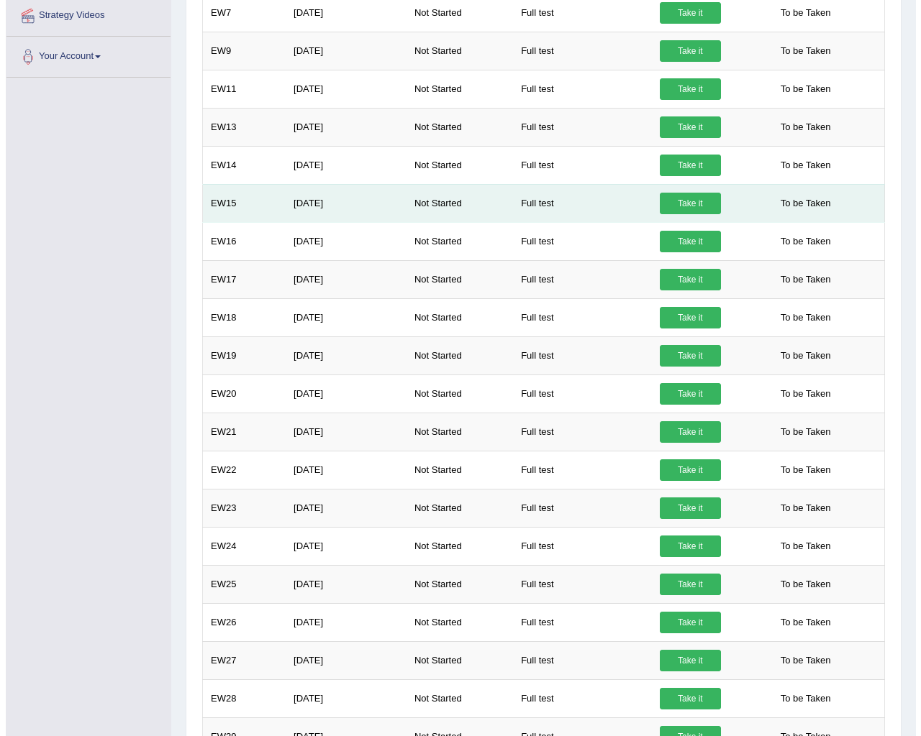
scroll to position [392, 0]
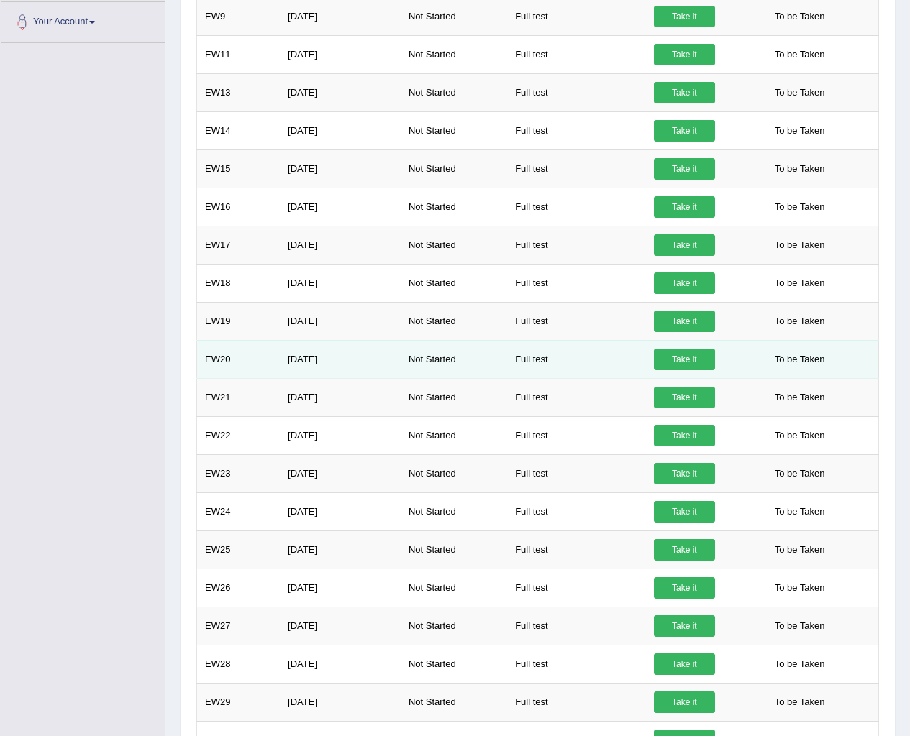
click at [661, 360] on link "Take it" at bounding box center [684, 360] width 61 height 22
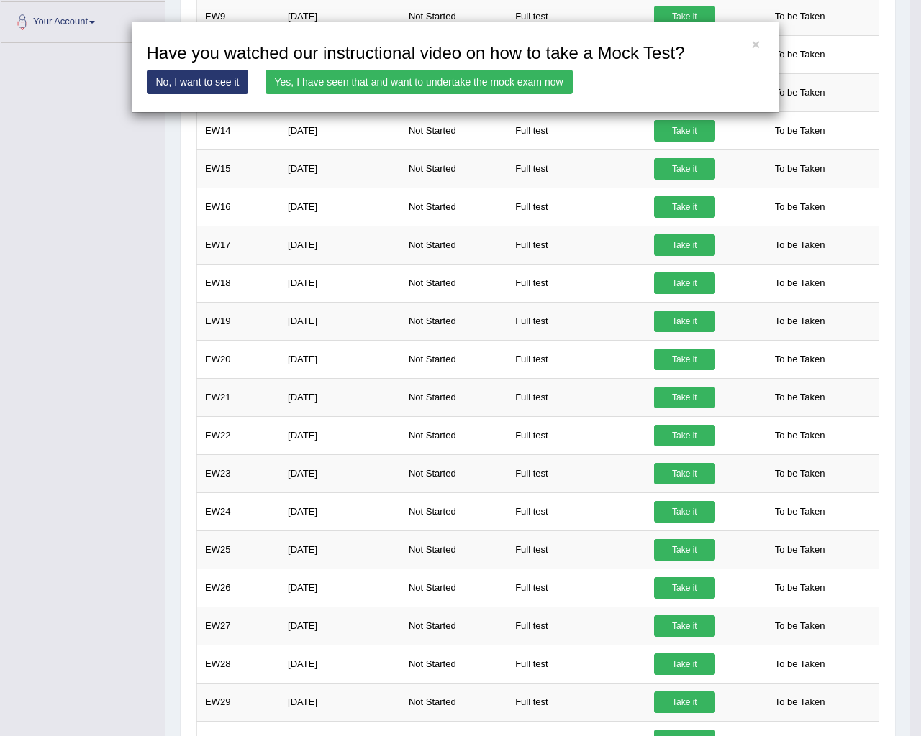
click at [421, 83] on link "Yes, I have seen that and want to undertake the mock exam now" at bounding box center [418, 82] width 307 height 24
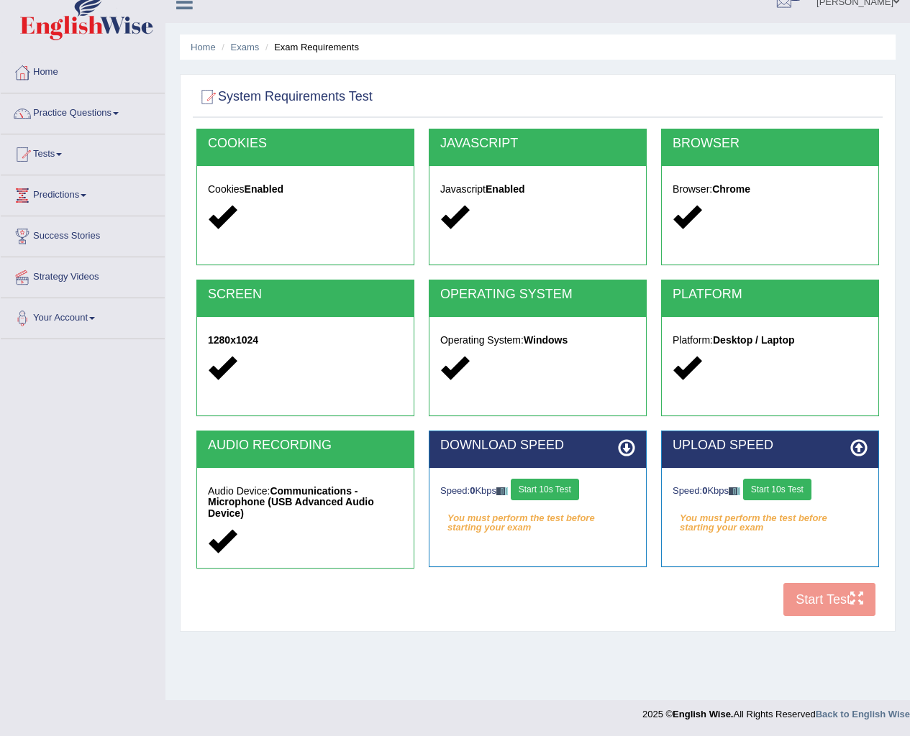
click at [554, 488] on button "Start 10s Test" at bounding box center [545, 490] width 68 height 22
click at [772, 494] on button "Start 10s Test" at bounding box center [777, 490] width 68 height 22
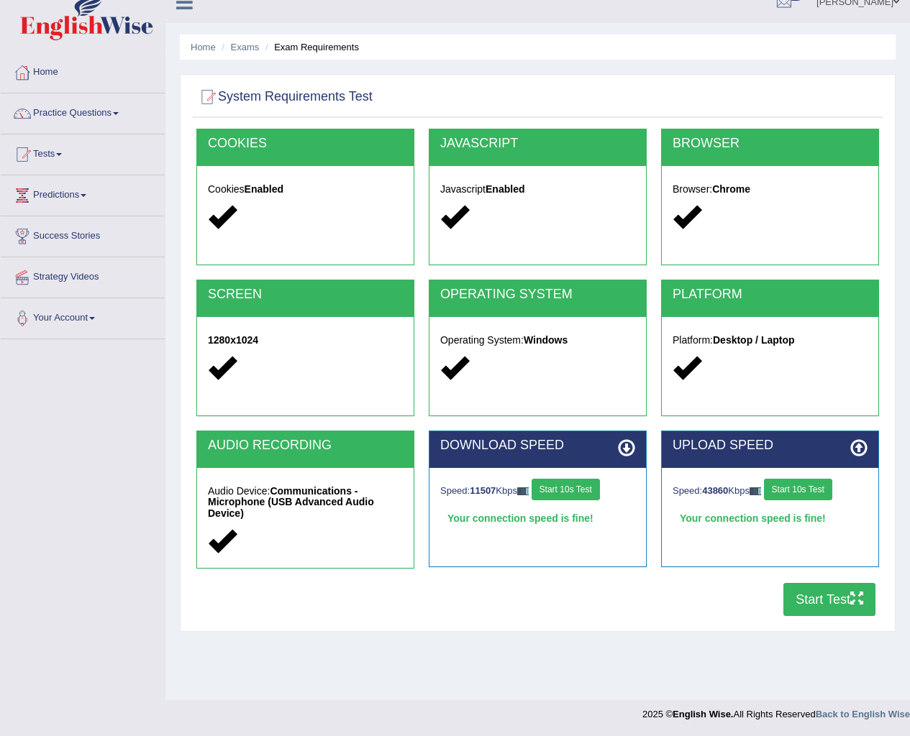
click at [813, 605] on button "Start Test" at bounding box center [829, 599] width 92 height 33
